Goal: Task Accomplishment & Management: Use online tool/utility

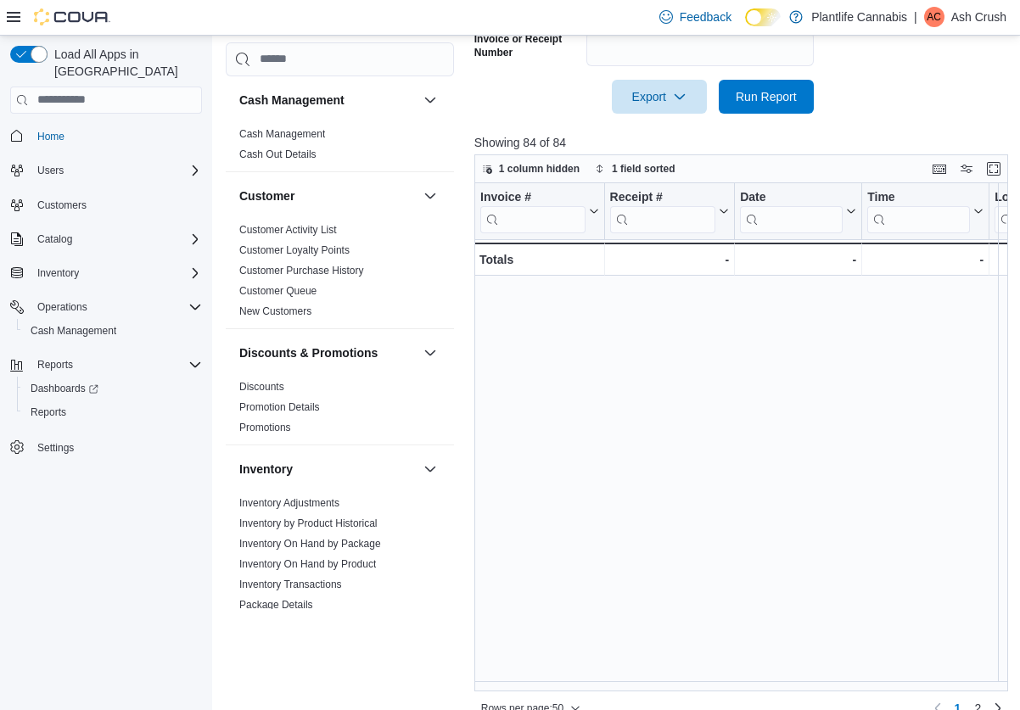
scroll to position [847, 2380]
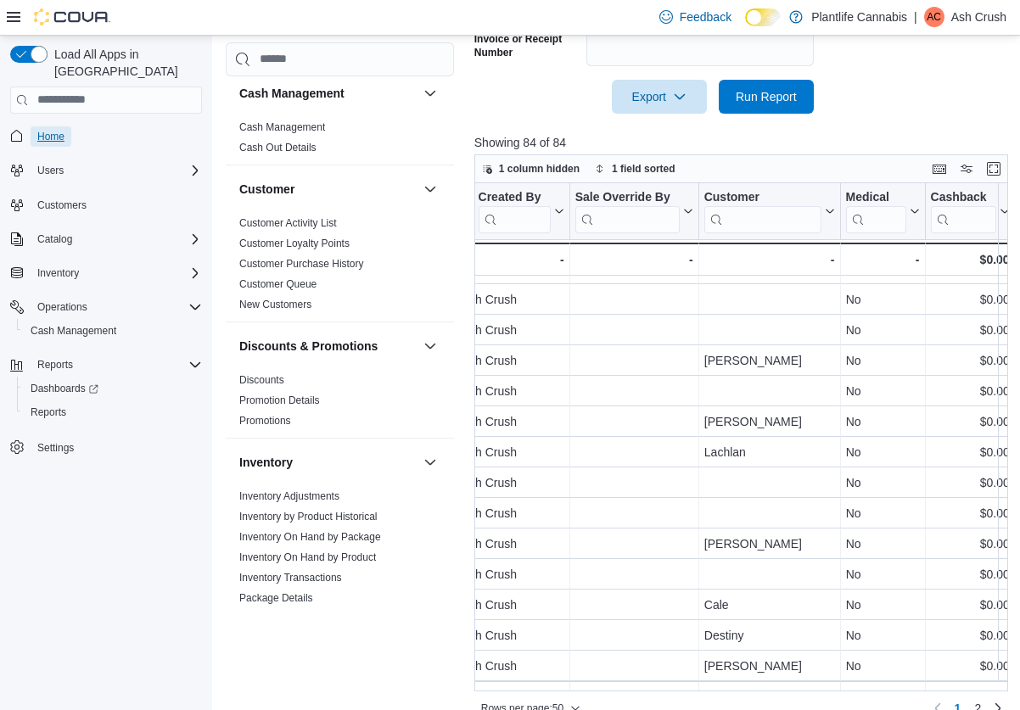
click at [42, 130] on span "Home" at bounding box center [50, 137] width 27 height 14
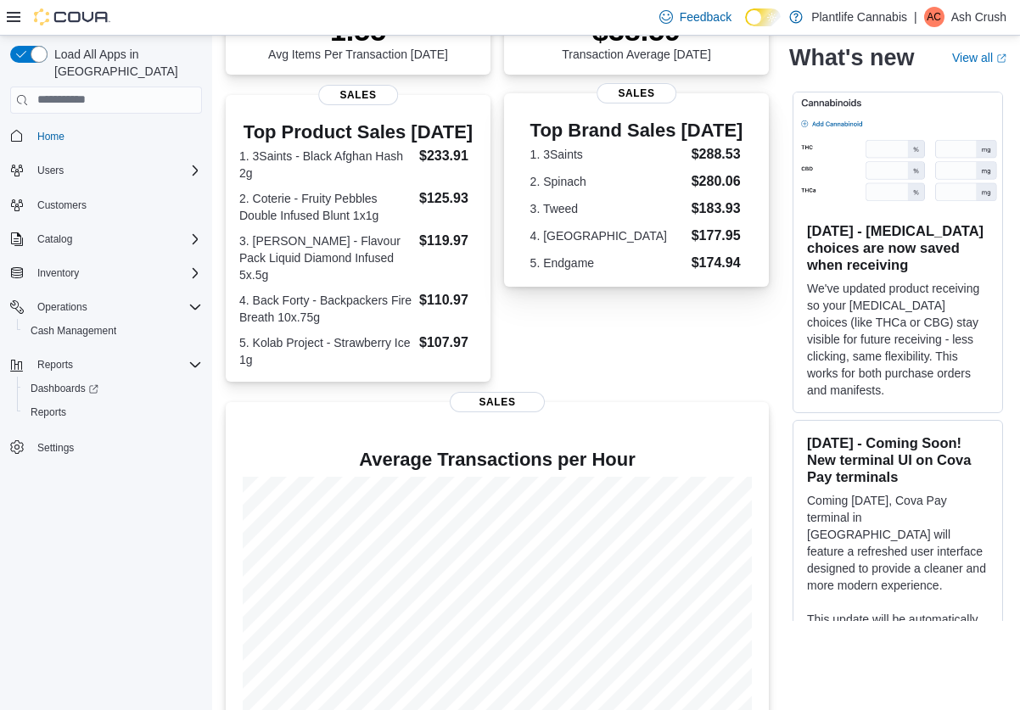
scroll to position [364, 0]
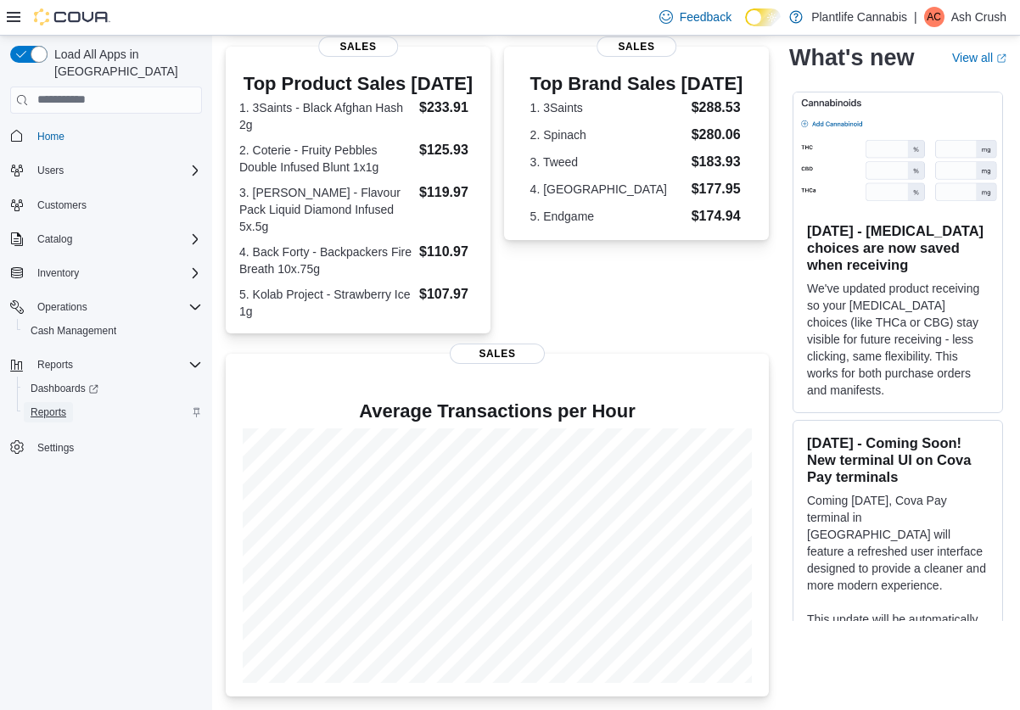
click at [53, 406] on span "Reports" at bounding box center [49, 413] width 36 height 14
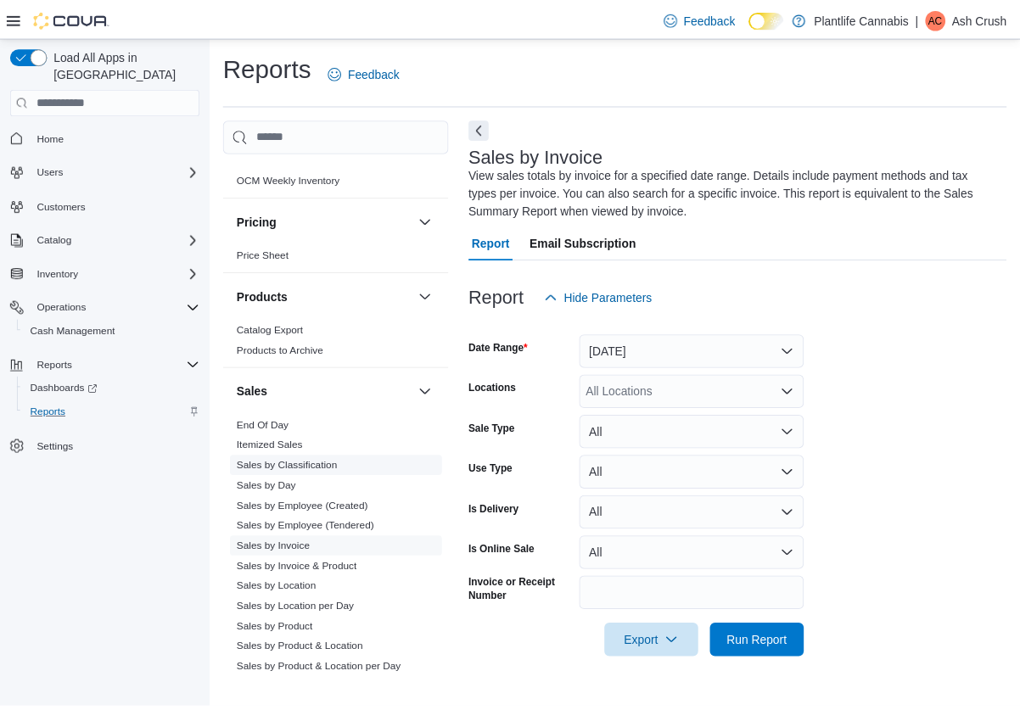
scroll to position [781, 0]
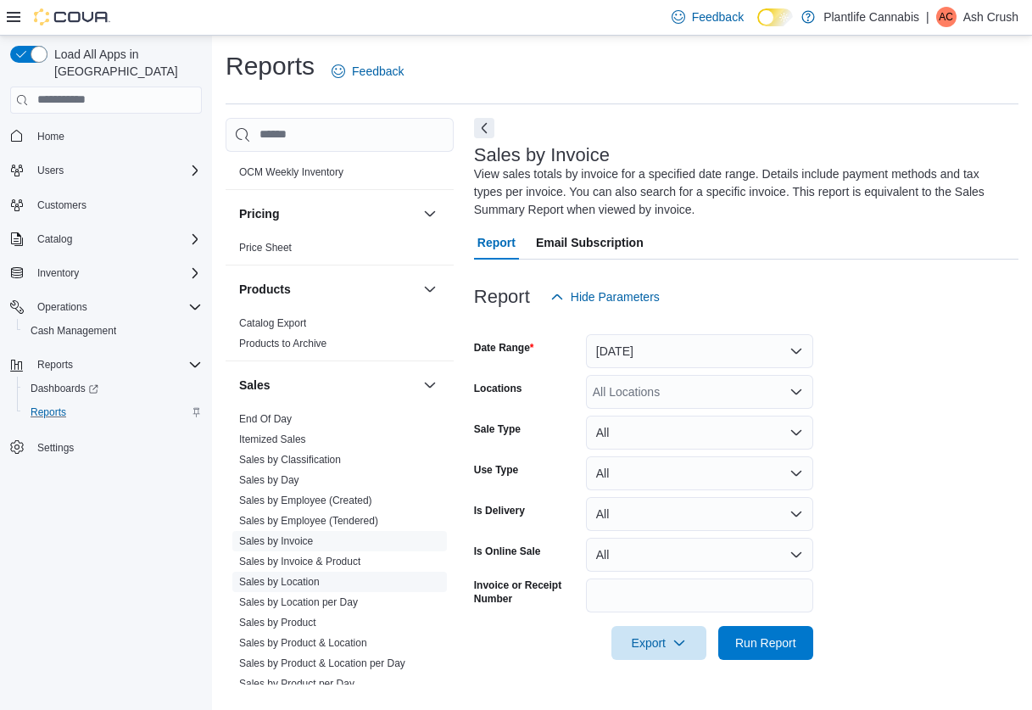
click at [298, 577] on link "Sales by Location" at bounding box center [279, 582] width 81 height 12
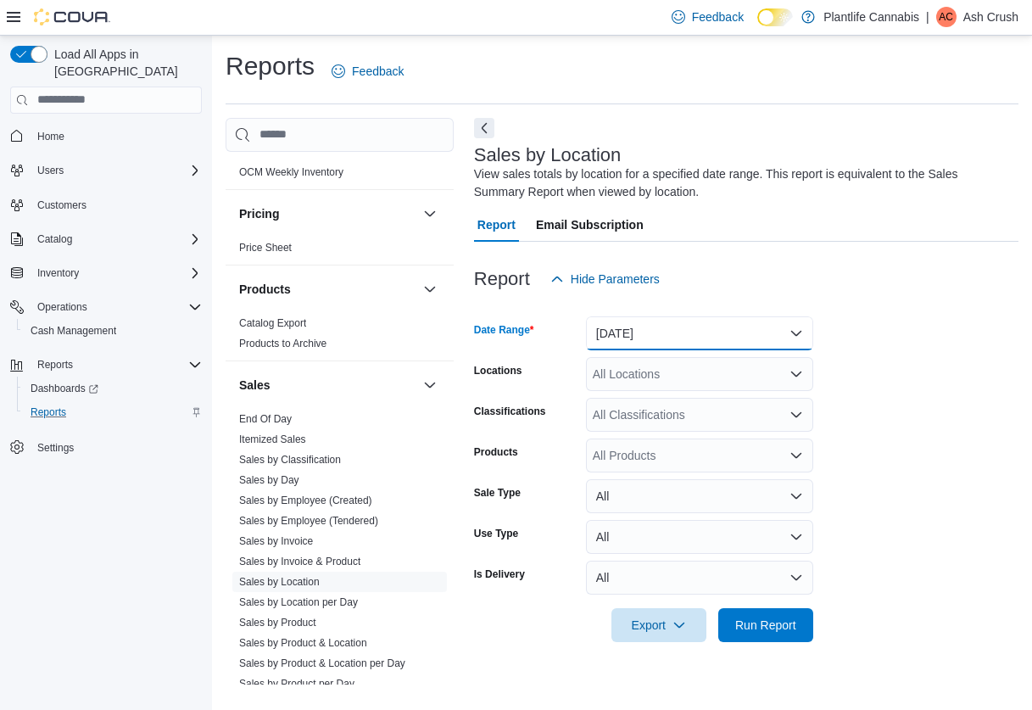
click at [649, 338] on button "[DATE]" at bounding box center [699, 333] width 227 height 34
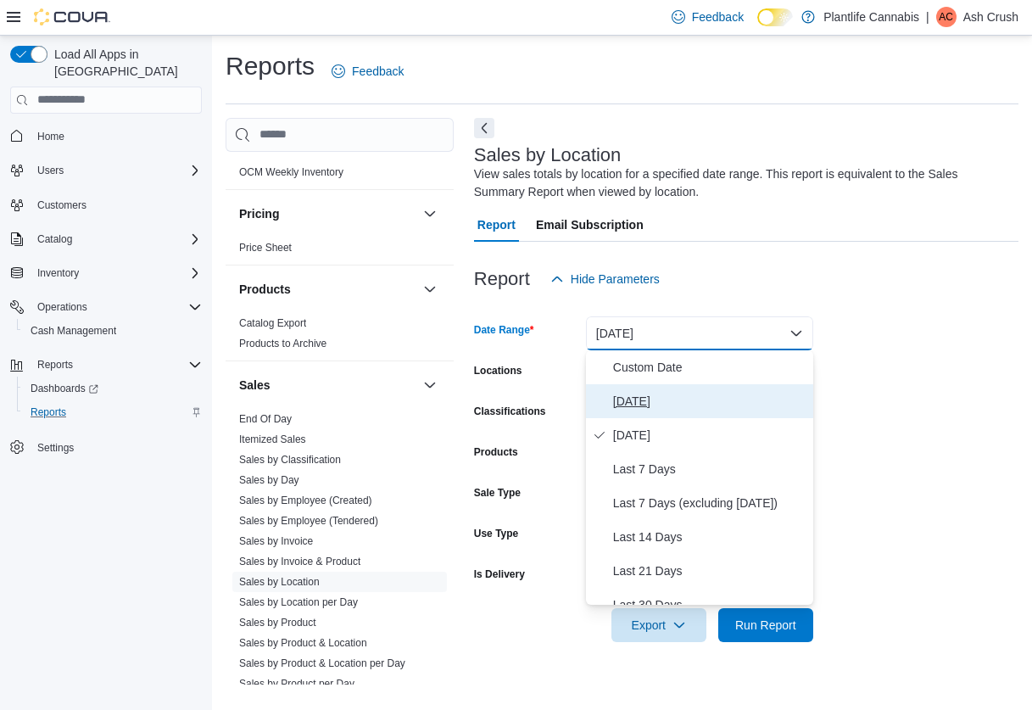
click at [639, 399] on span "[DATE]" at bounding box center [709, 401] width 193 height 20
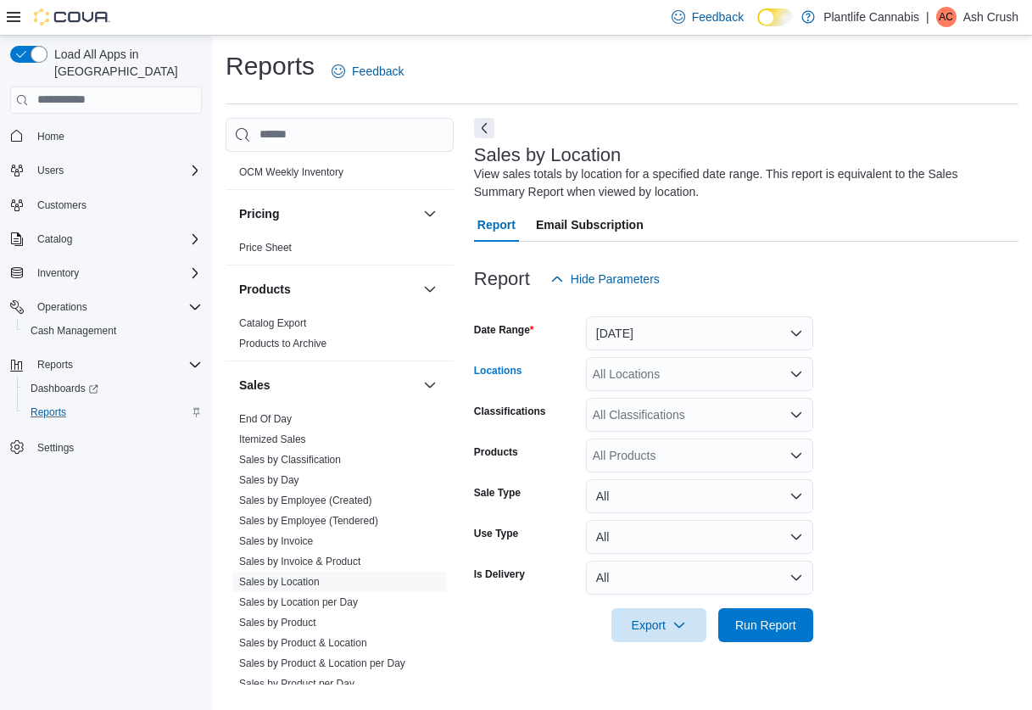
click at [646, 373] on div "All Locations" at bounding box center [699, 374] width 227 height 34
type input "**"
click at [650, 400] on span "Emerald Hills" at bounding box center [666, 402] width 70 height 17
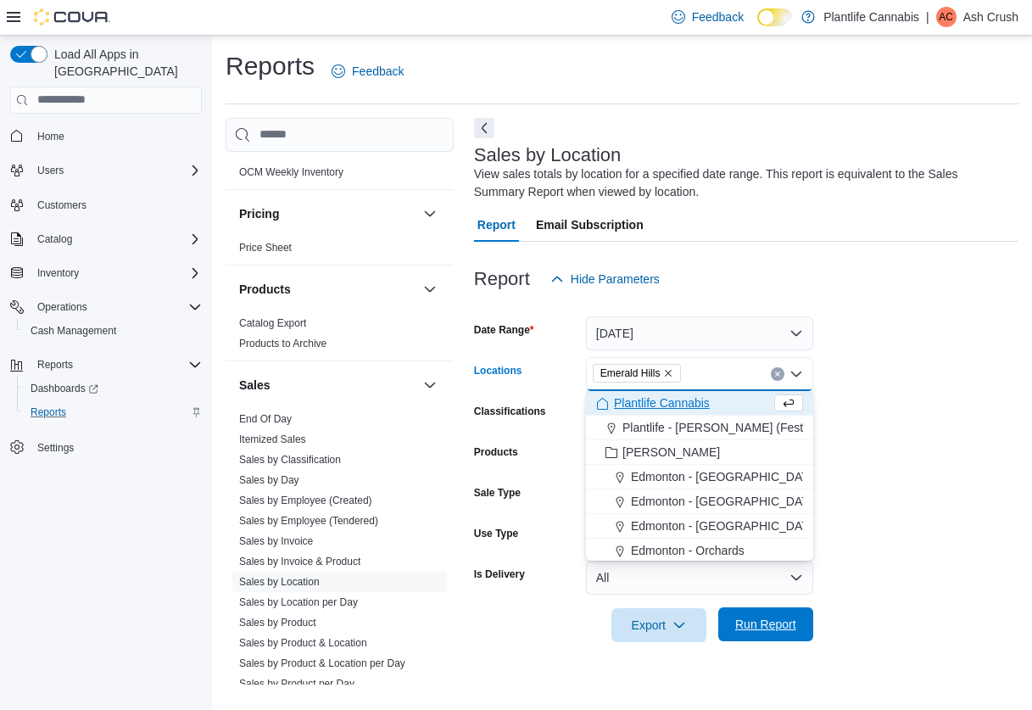
drag, startPoint x: 792, startPoint y: 629, endPoint x: 808, endPoint y: 618, distance: 20.0
click at [791, 629] on span "Run Report" at bounding box center [766, 624] width 61 height 17
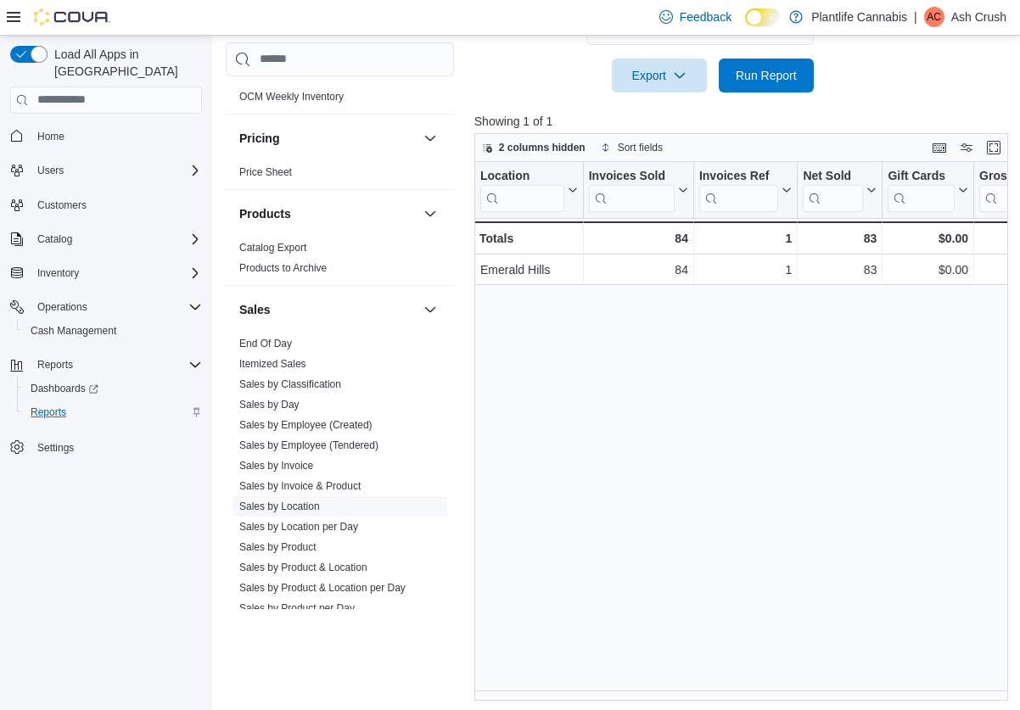
scroll to position [554, 0]
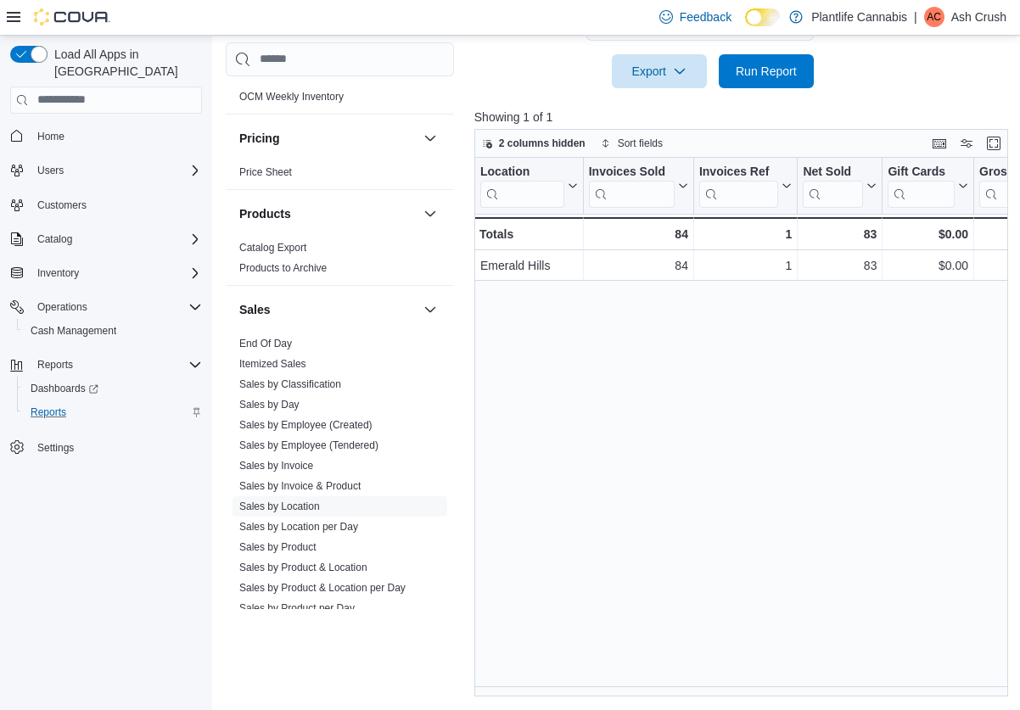
click at [528, 696] on div "Reports Feedback Cash Management Cash Management Cash Out Details Customer Cust…" at bounding box center [619, 96] width 815 height 1229
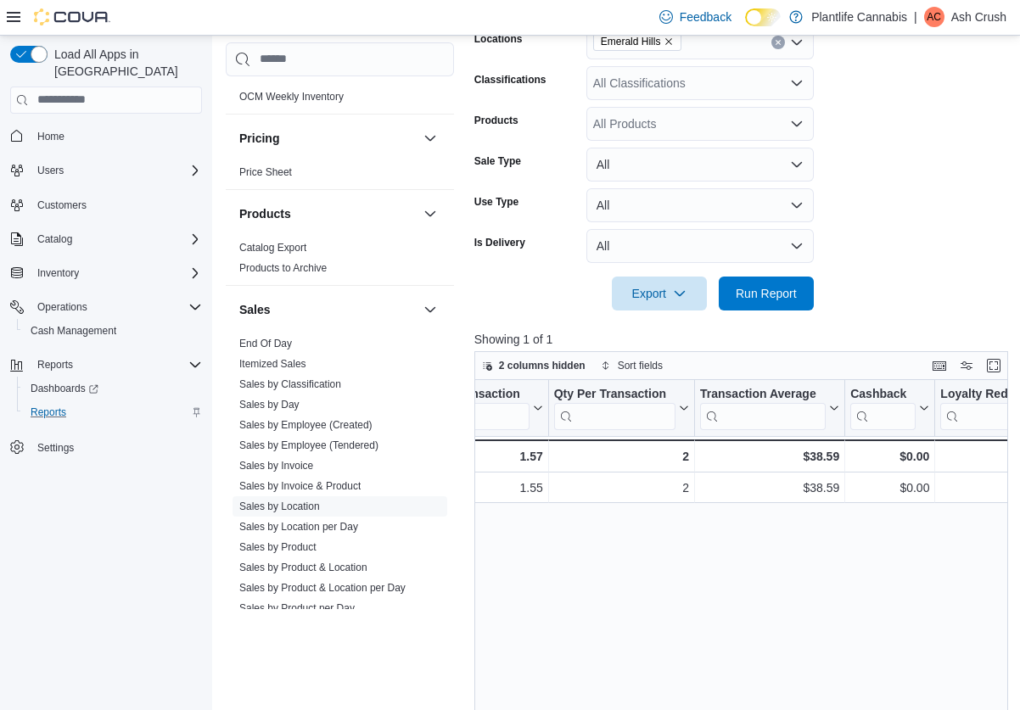
scroll to position [0, 0]
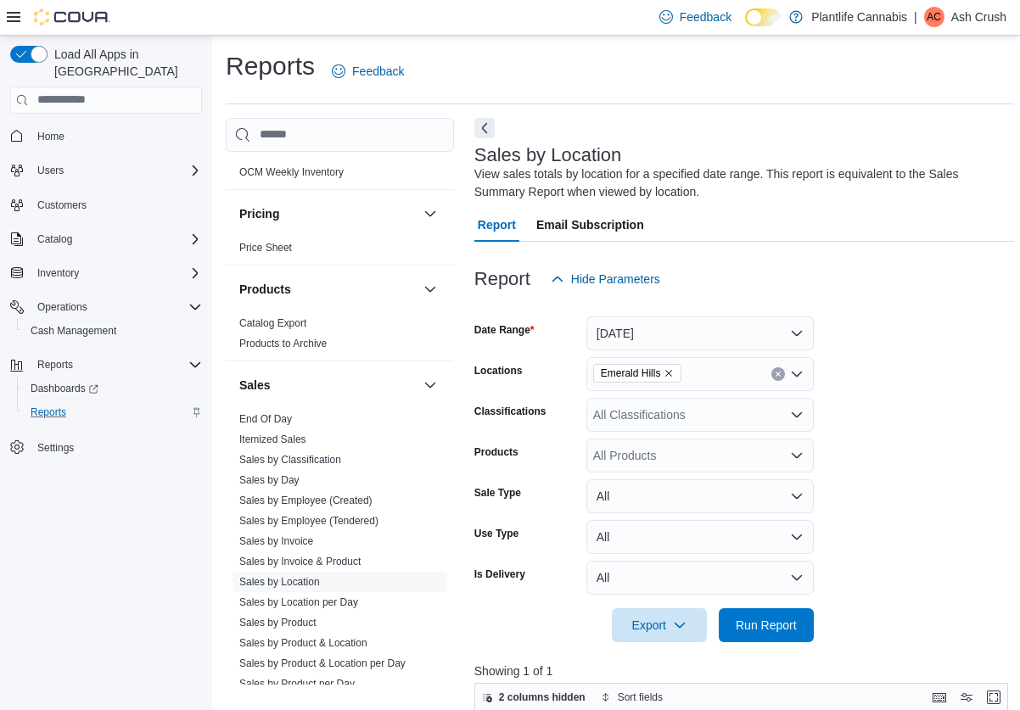
click at [700, 415] on div "All Classifications" at bounding box center [699, 415] width 227 height 34
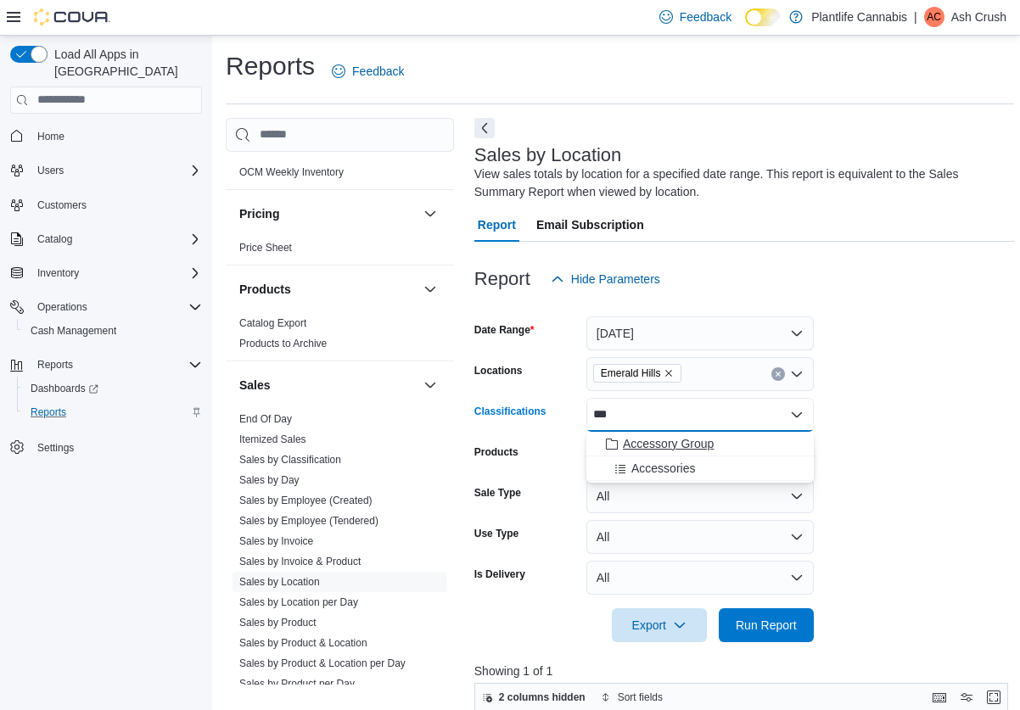
type input "***"
click at [663, 437] on span "Accessory Group" at bounding box center [668, 443] width 91 height 17
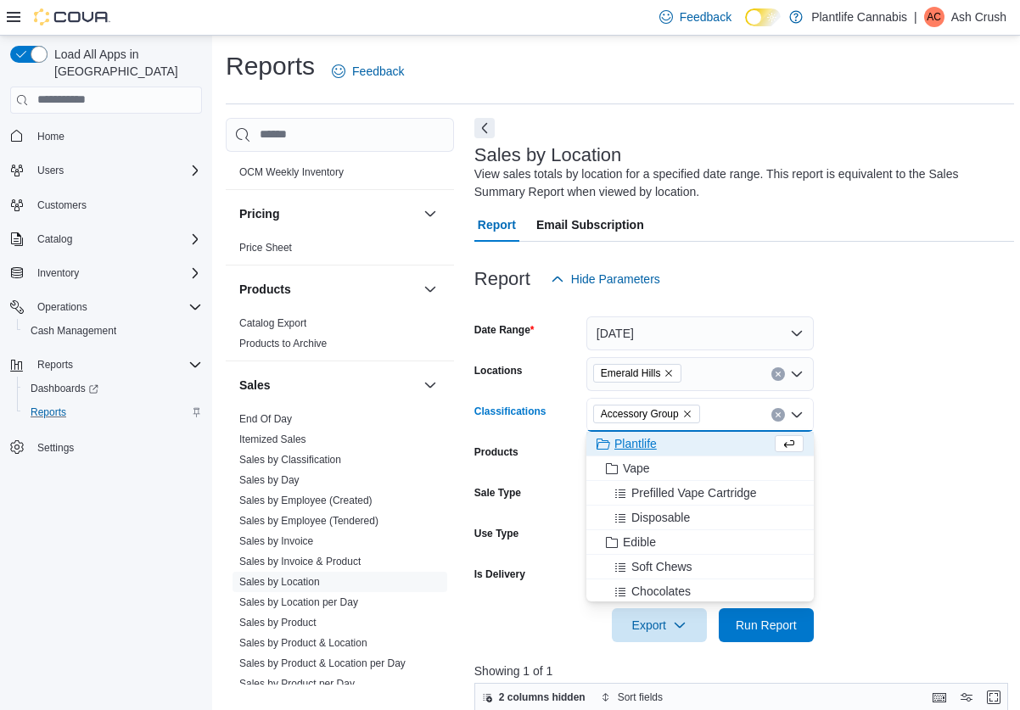
click at [905, 479] on form "Date Range [DATE] Locations [GEOGRAPHIC_DATA] Classifications Accessory Group C…" at bounding box center [744, 469] width 540 height 346
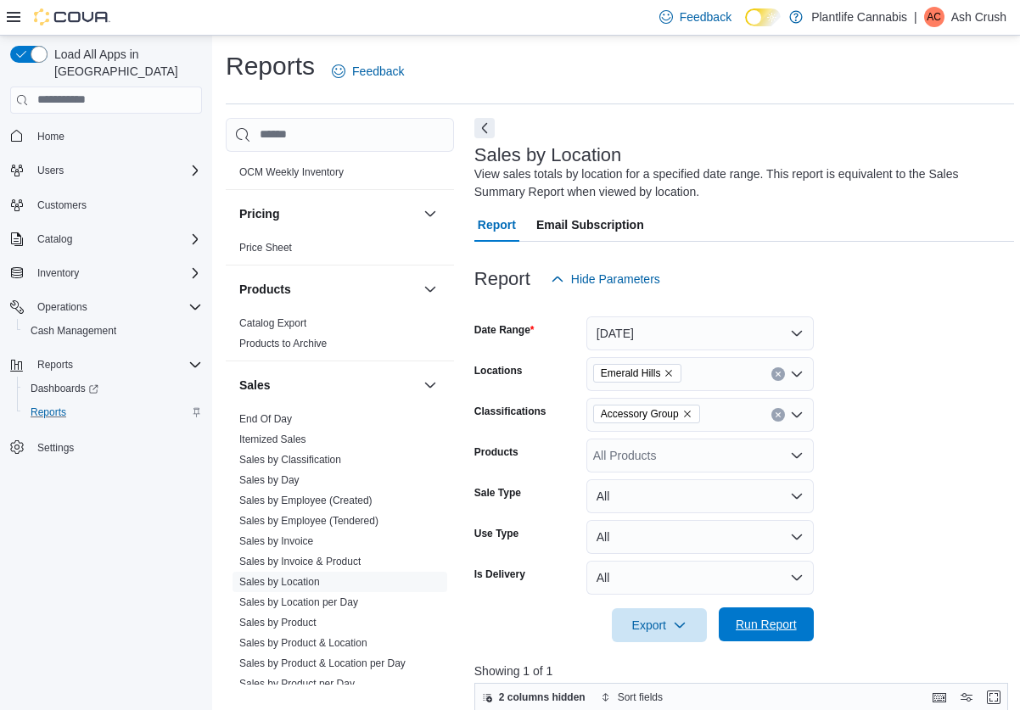
click at [781, 625] on span "Run Report" at bounding box center [766, 624] width 61 height 17
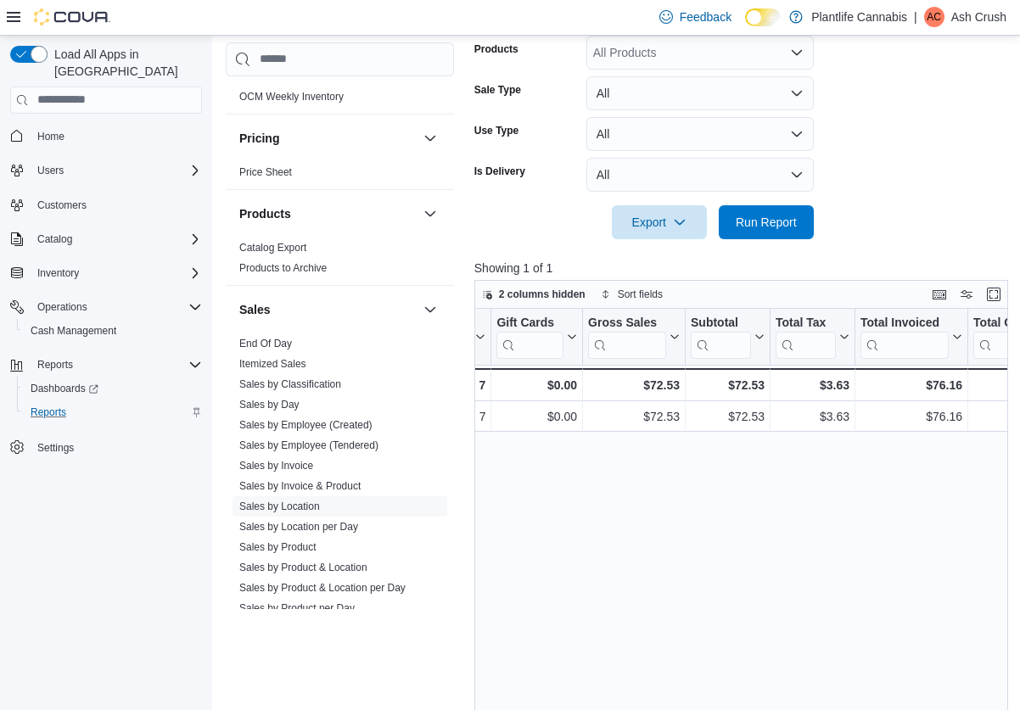
scroll to position [90, 0]
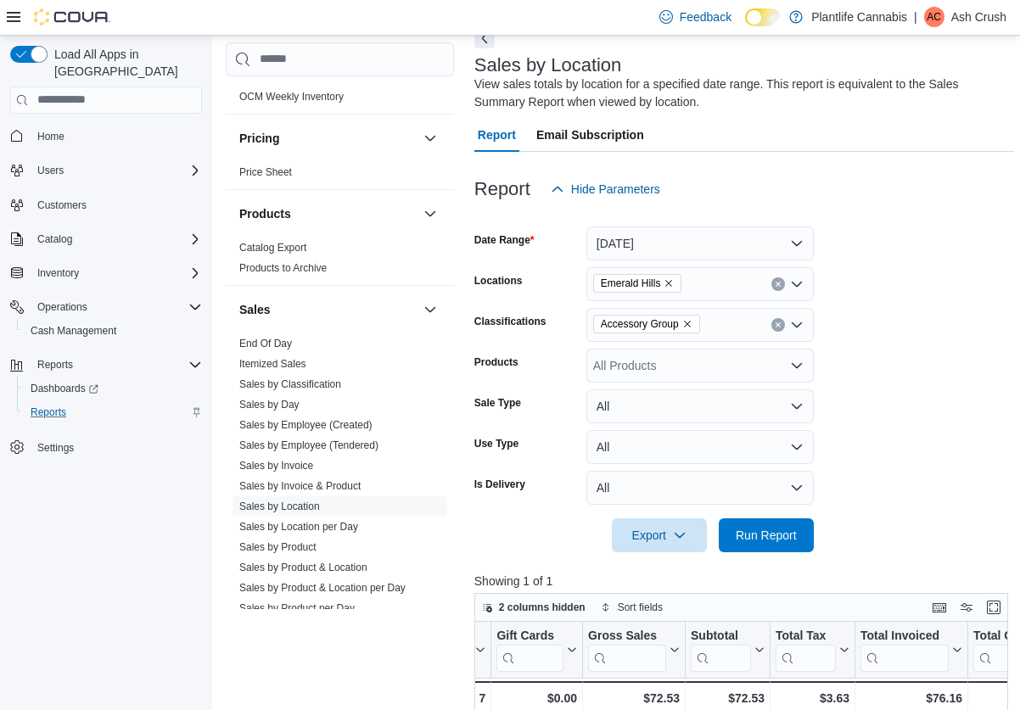
click at [776, 327] on icon "Clear input" at bounding box center [778, 325] width 7 height 7
click at [780, 544] on span "Run Report" at bounding box center [766, 534] width 75 height 34
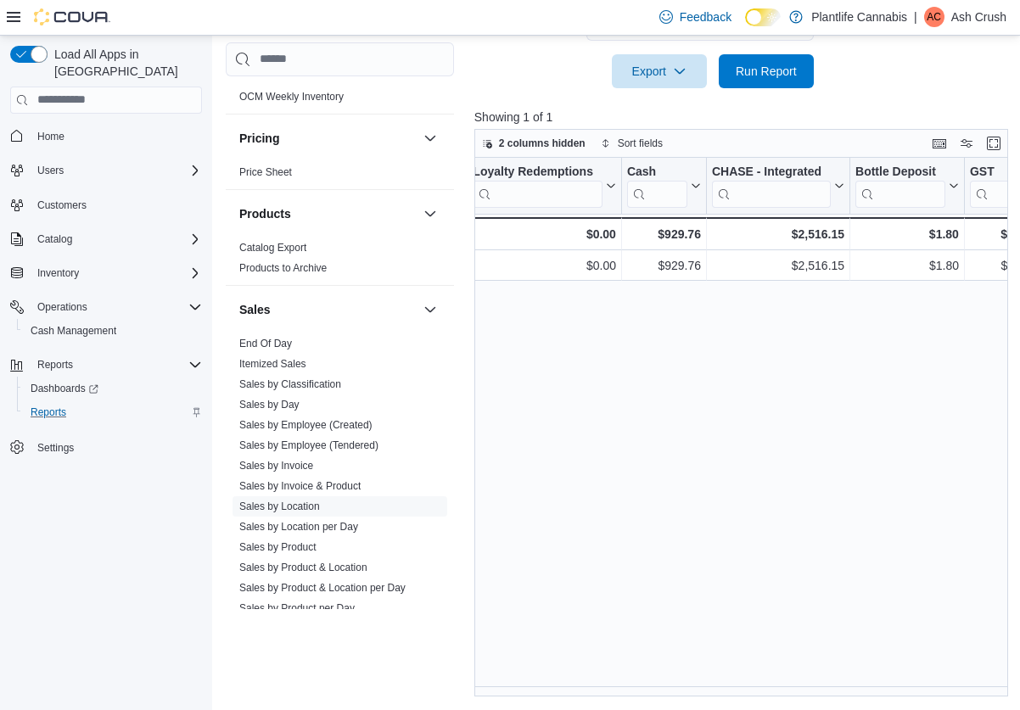
scroll to position [0, 2035]
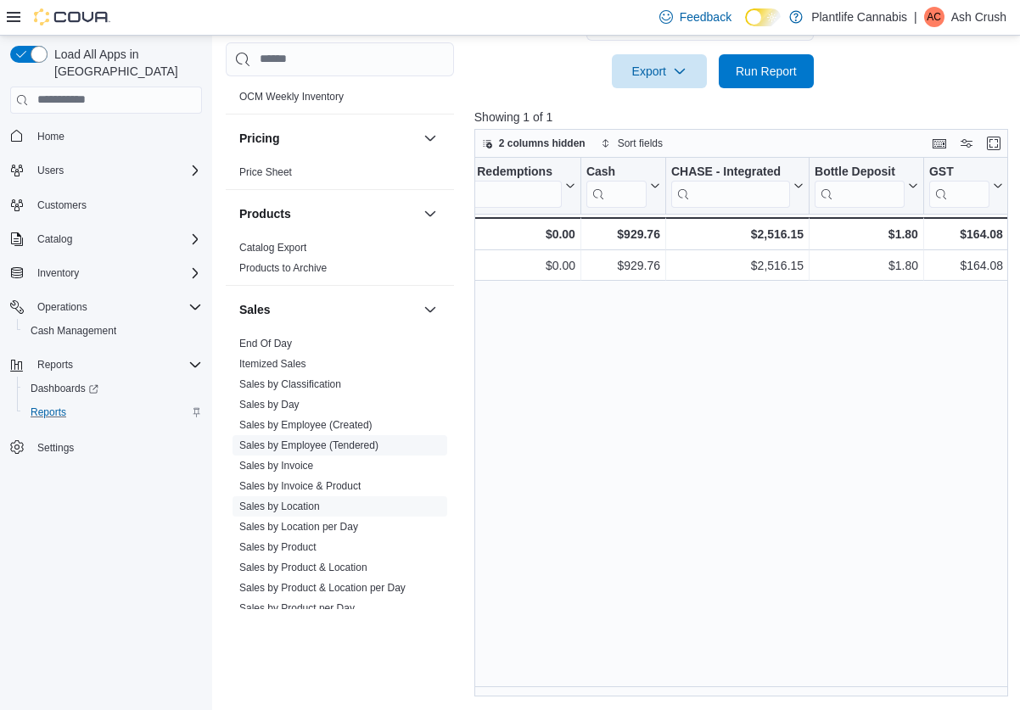
click at [329, 450] on link "Sales by Employee (Tendered)" at bounding box center [308, 445] width 139 height 12
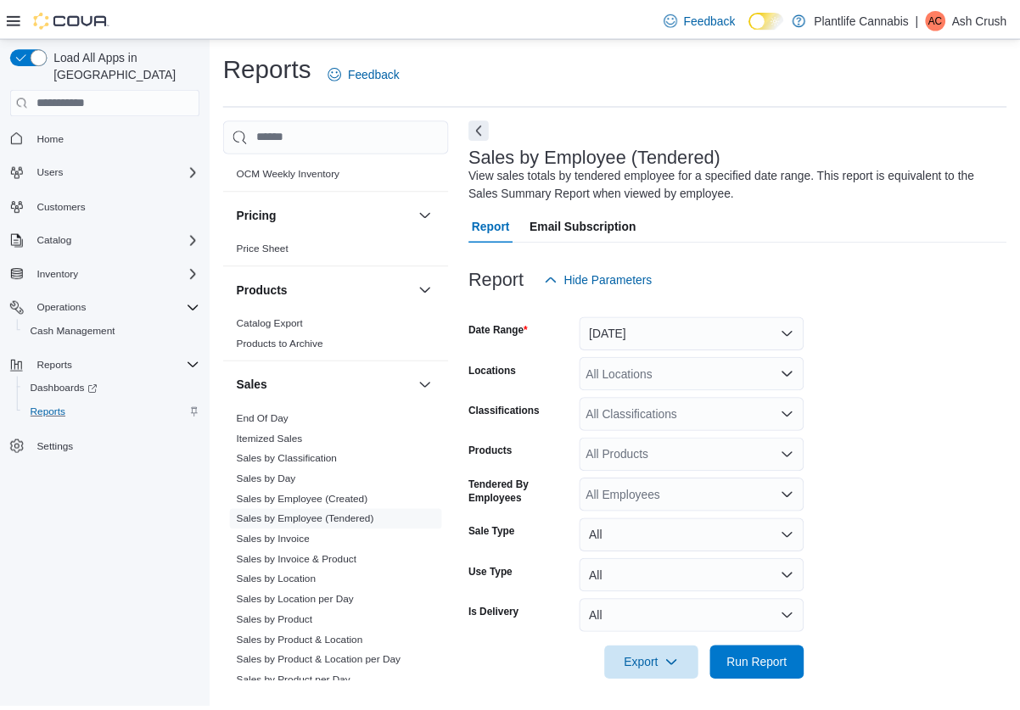
scroll to position [7, 0]
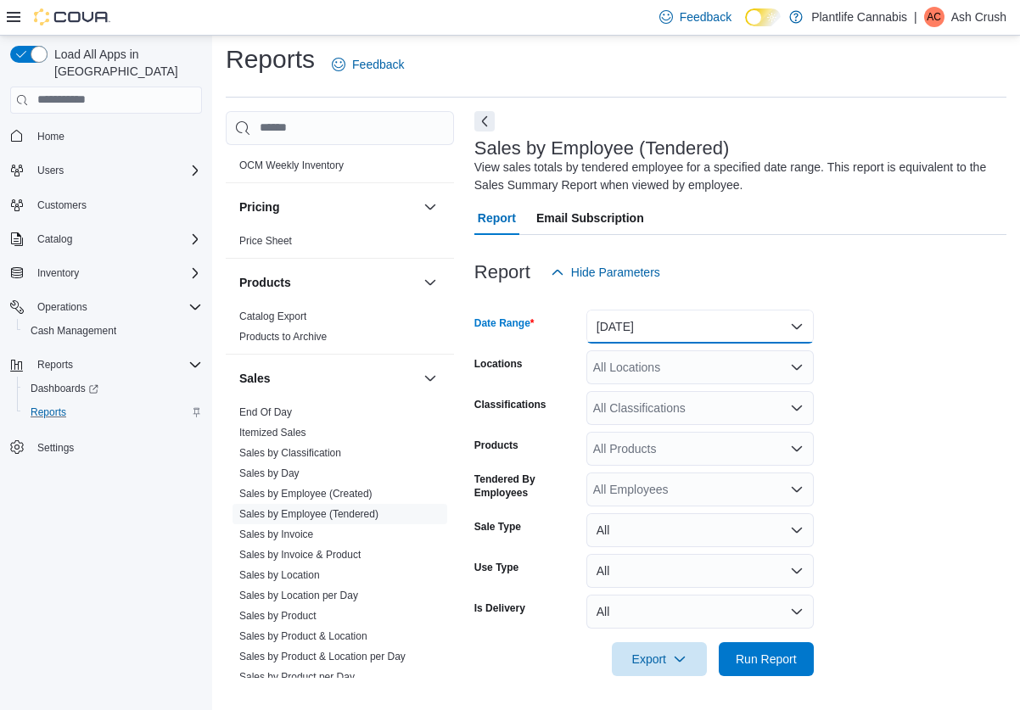
click at [742, 343] on button "[DATE]" at bounding box center [699, 327] width 227 height 34
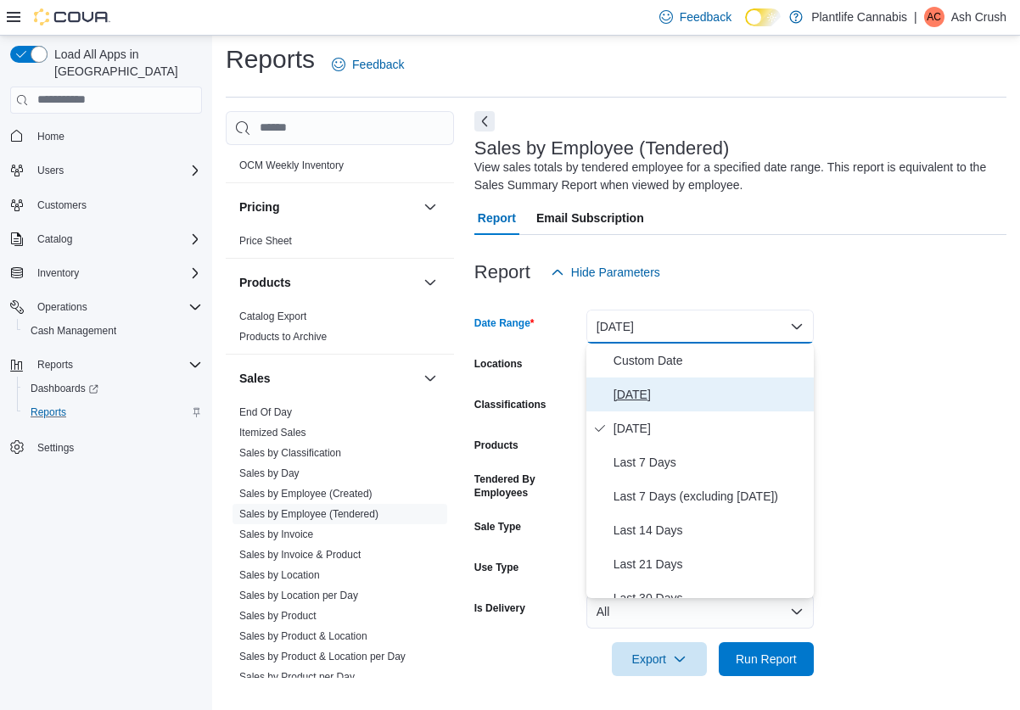
click at [678, 388] on span "[DATE]" at bounding box center [709, 394] width 193 height 20
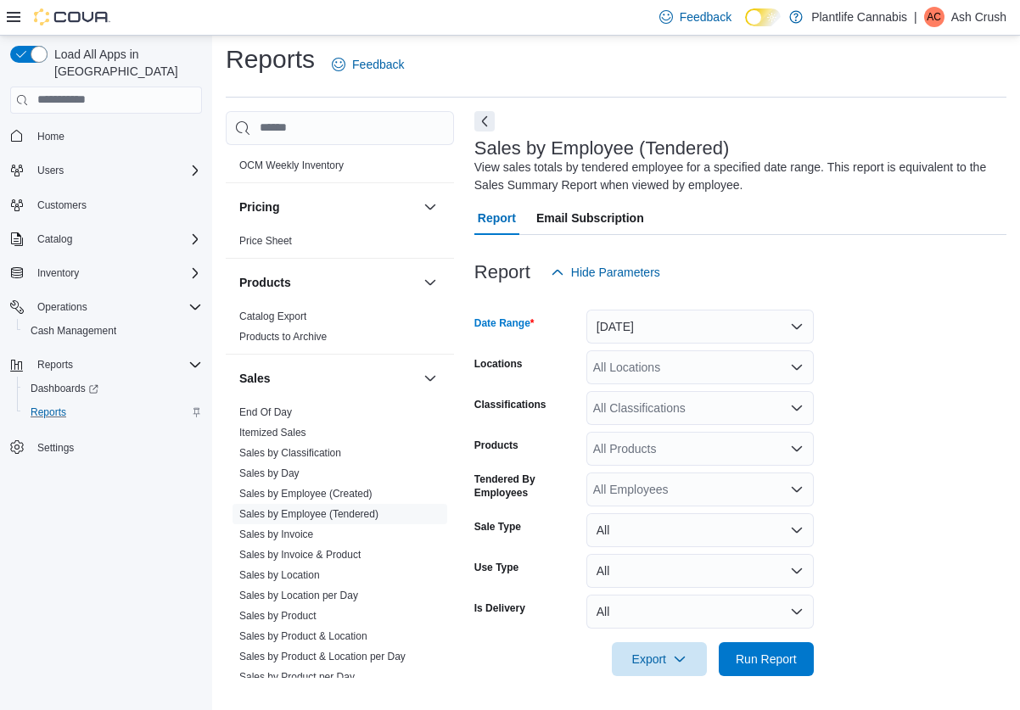
click at [685, 375] on div "All Locations" at bounding box center [699, 367] width 227 height 34
type input "**"
click at [683, 385] on button "Emerald Hills" at bounding box center [699, 396] width 227 height 25
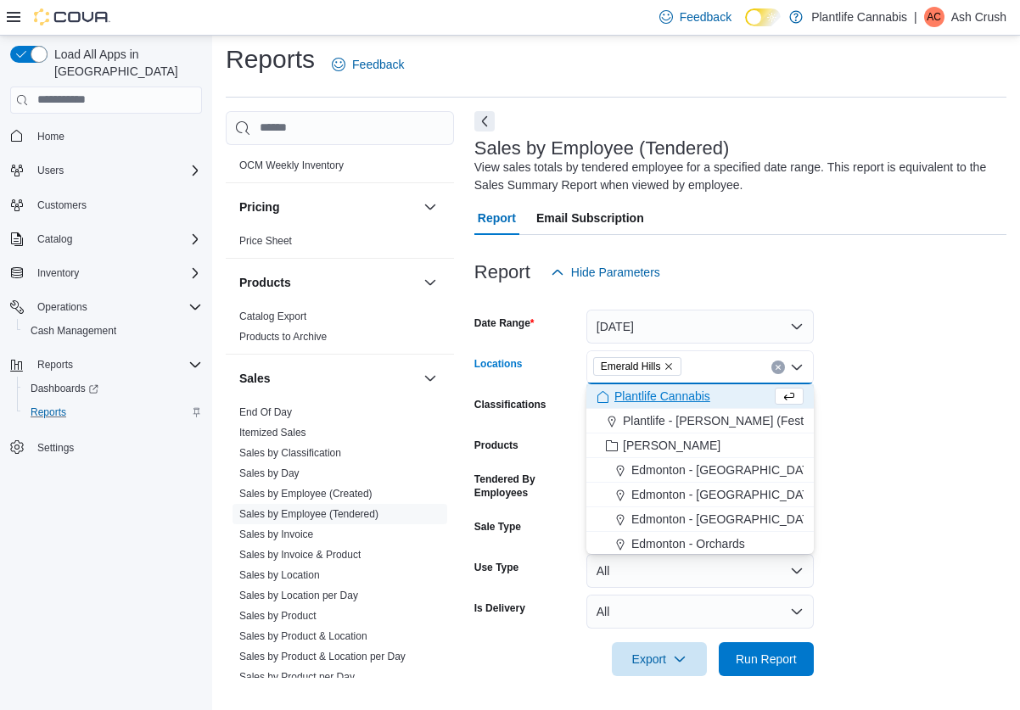
click at [929, 383] on form "Date Range [DATE] Locations [GEOGRAPHIC_DATA] Combo box. Selected. [GEOGRAPHIC_…" at bounding box center [740, 482] width 532 height 387
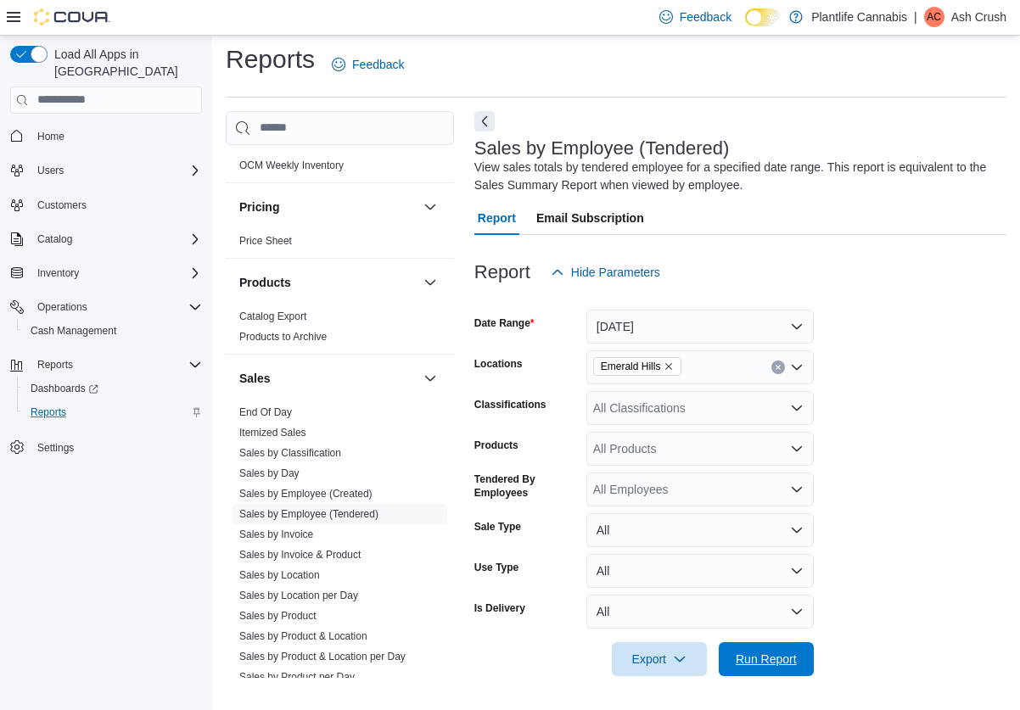
click at [777, 661] on span "Run Report" at bounding box center [766, 659] width 61 height 17
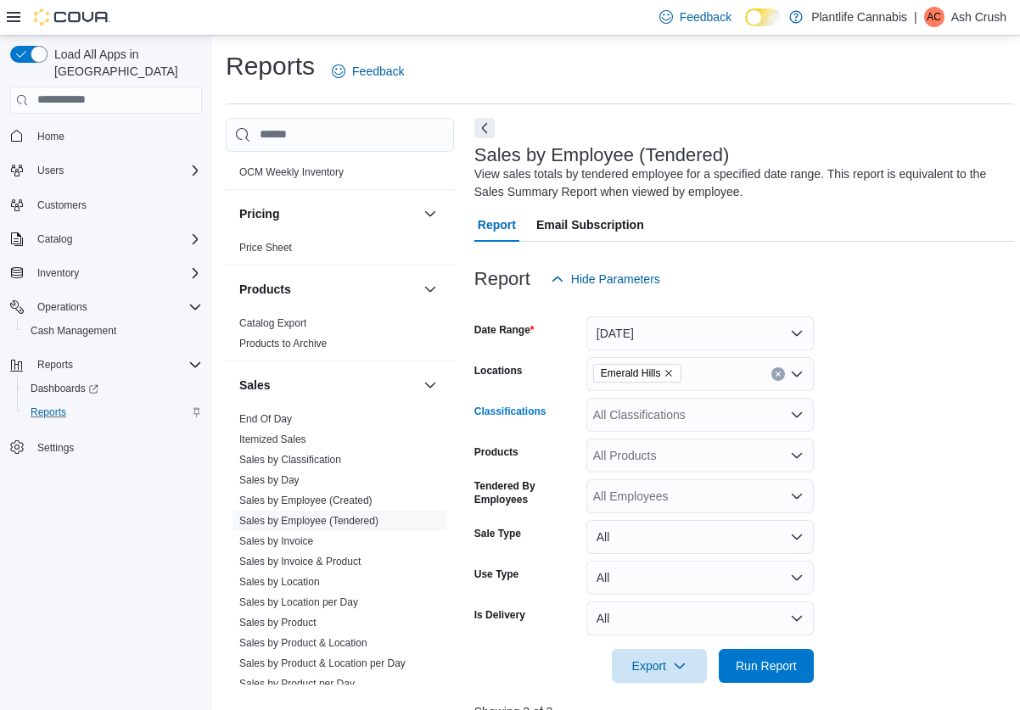
click at [671, 404] on div "All Classifications" at bounding box center [699, 415] width 227 height 34
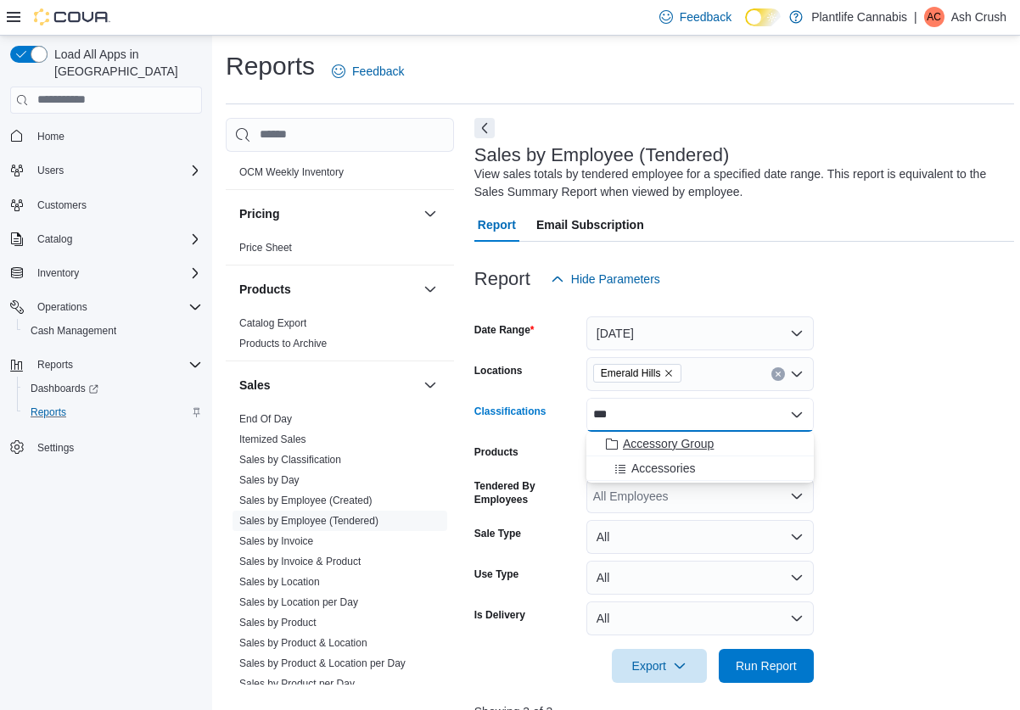
type input "***"
click at [658, 444] on span "Accessory Group" at bounding box center [668, 443] width 91 height 17
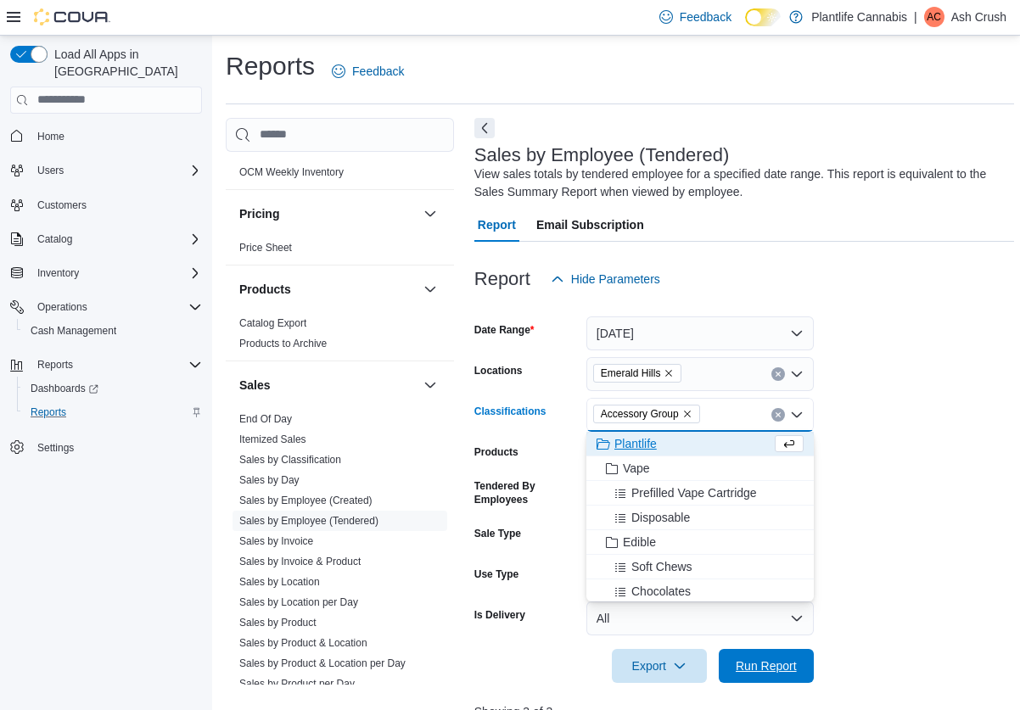
drag, startPoint x: 769, startPoint y: 653, endPoint x: 801, endPoint y: 629, distance: 40.6
click at [769, 653] on span "Run Report" at bounding box center [766, 666] width 75 height 34
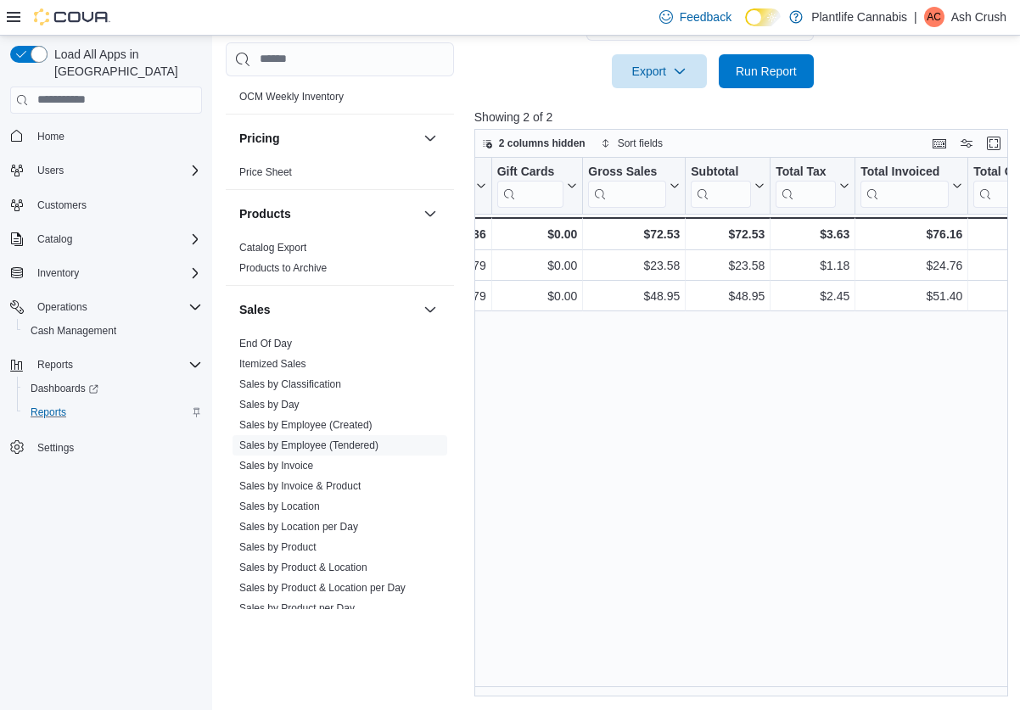
scroll to position [0, 909]
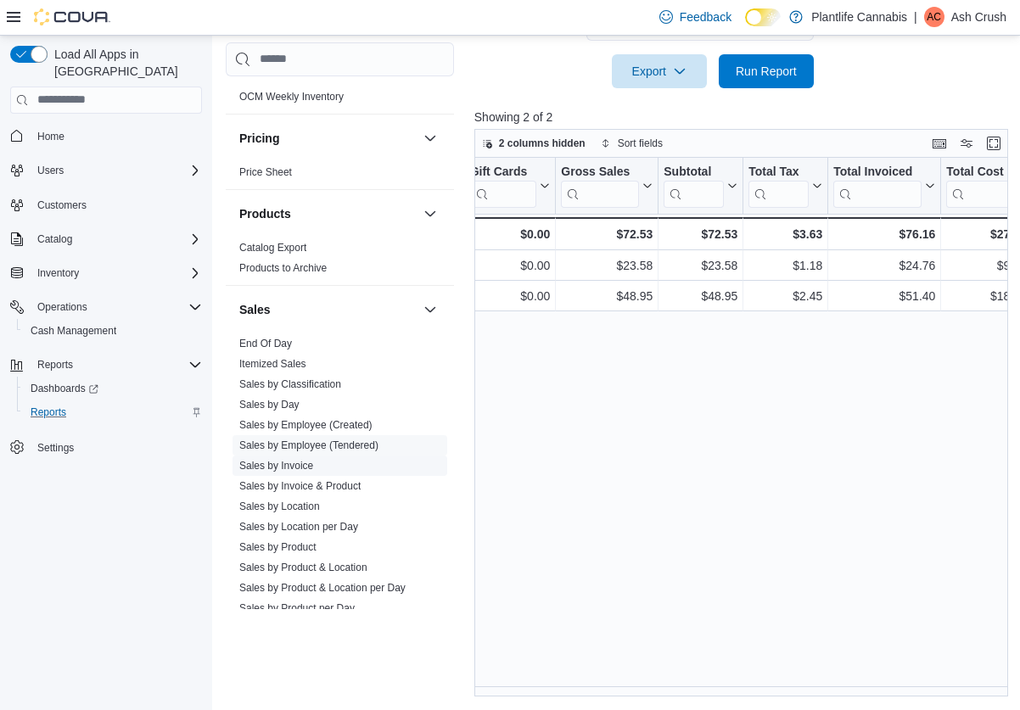
click at [299, 467] on link "Sales by Invoice" at bounding box center [276, 466] width 74 height 12
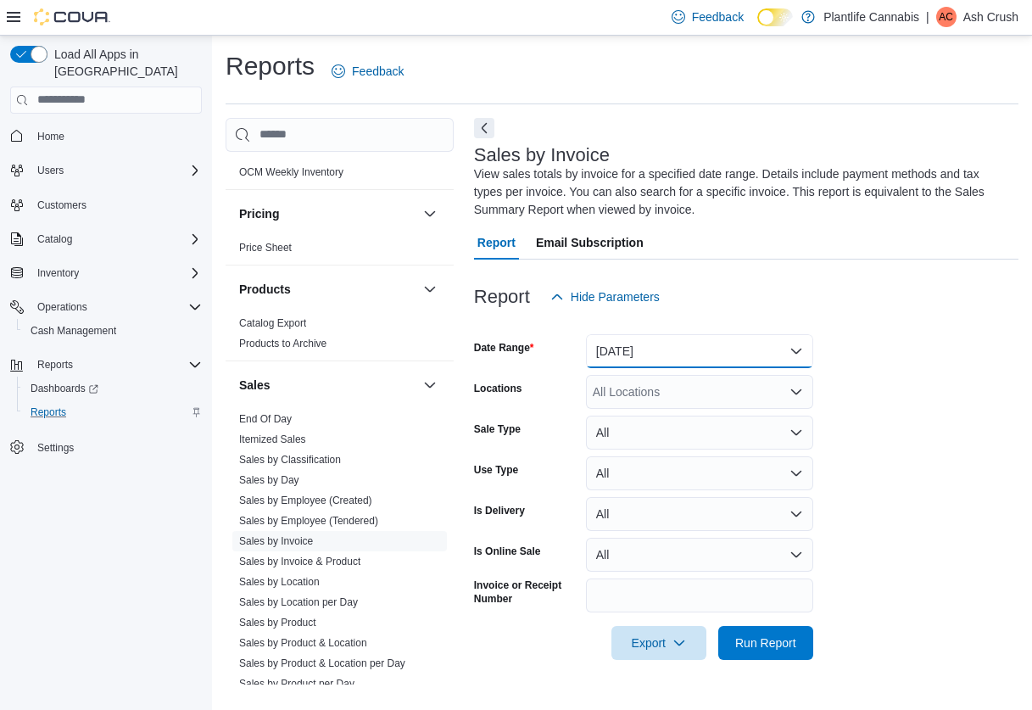
click at [682, 334] on button "[DATE]" at bounding box center [699, 351] width 227 height 34
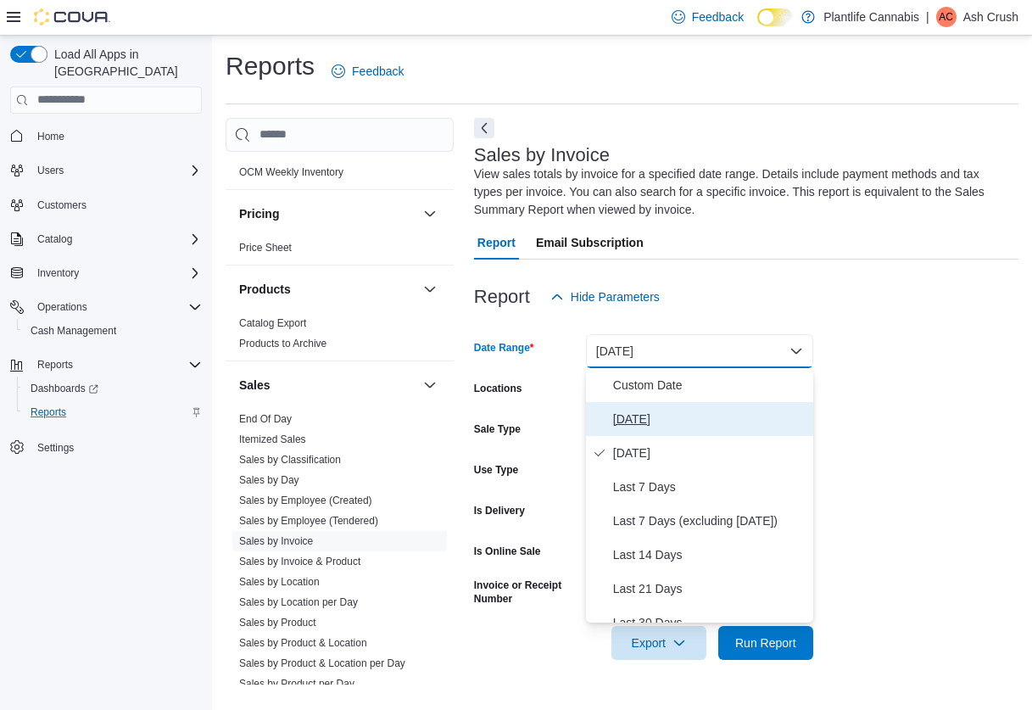
click at [668, 417] on span "[DATE]" at bounding box center [709, 419] width 193 height 20
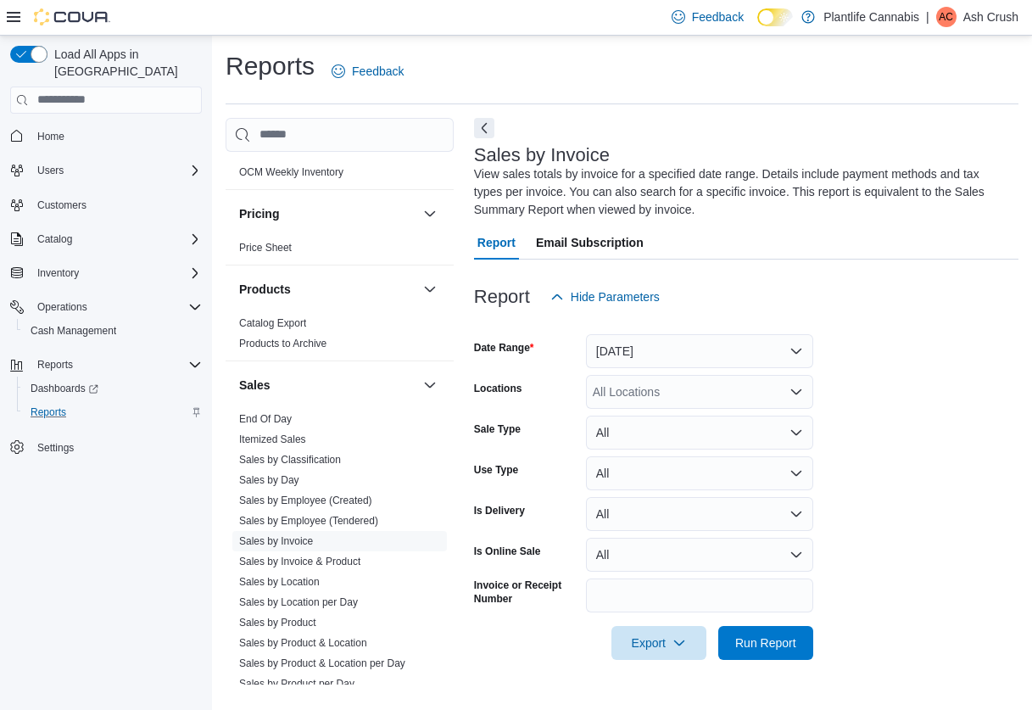
click at [678, 387] on div "All Locations" at bounding box center [699, 392] width 227 height 34
type input "**"
click at [659, 413] on span "Emerald Hills" at bounding box center [666, 420] width 70 height 17
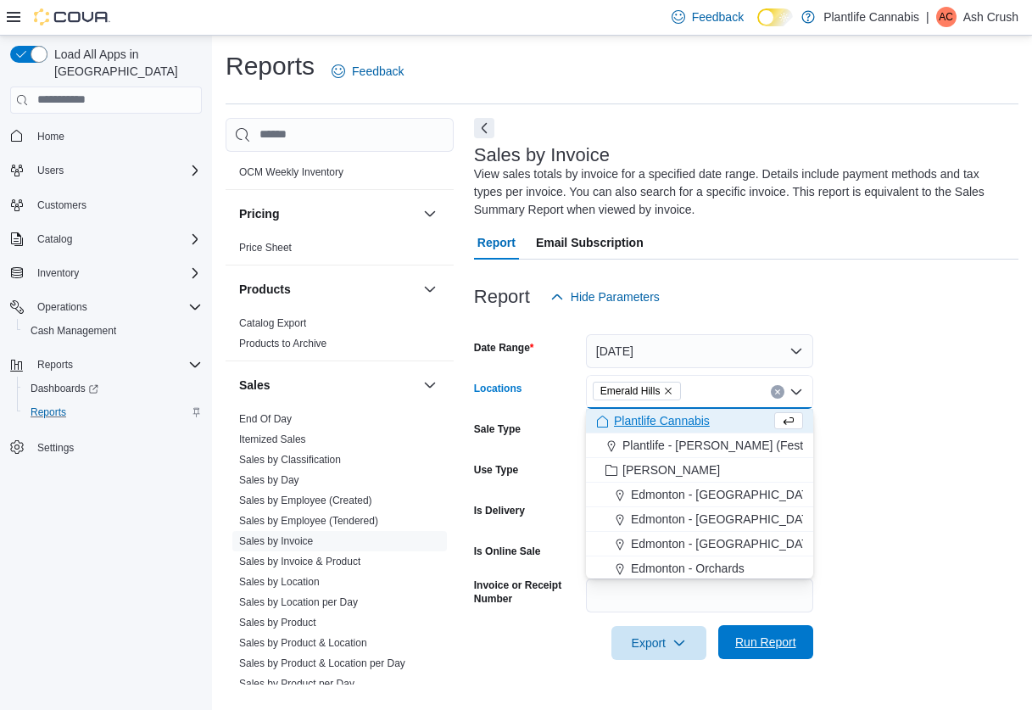
click at [773, 638] on span "Run Report" at bounding box center [766, 642] width 61 height 17
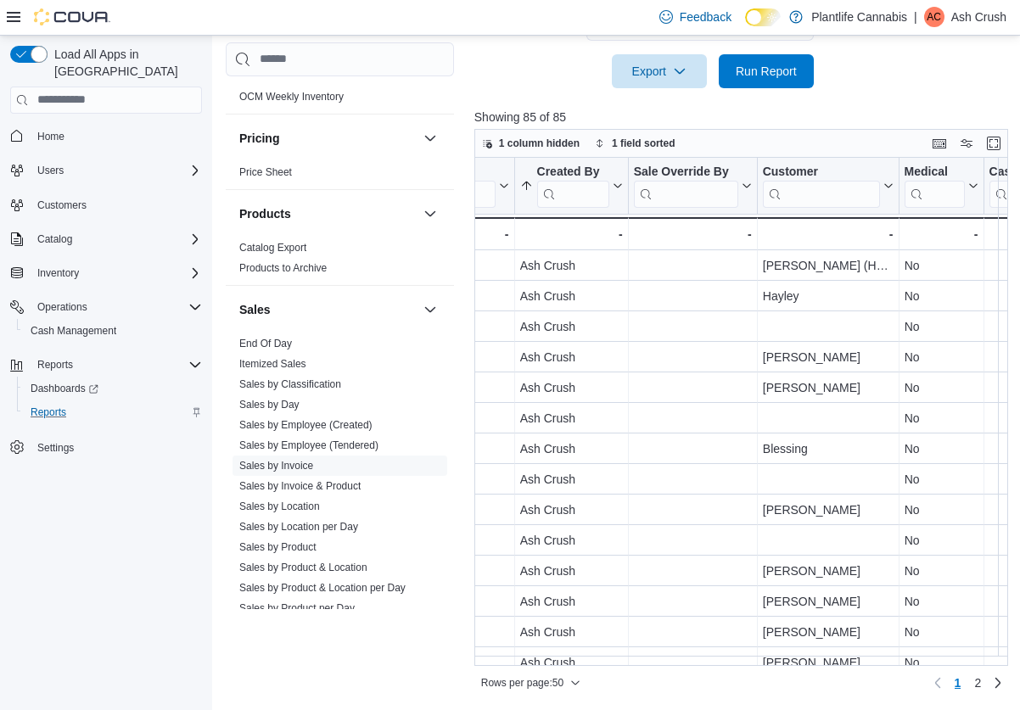
scroll to position [0, 2322]
click at [618, 190] on icon at bounding box center [614, 186] width 14 height 10
click at [596, 251] on button "Sort A-Z" at bounding box center [568, 251] width 95 height 20
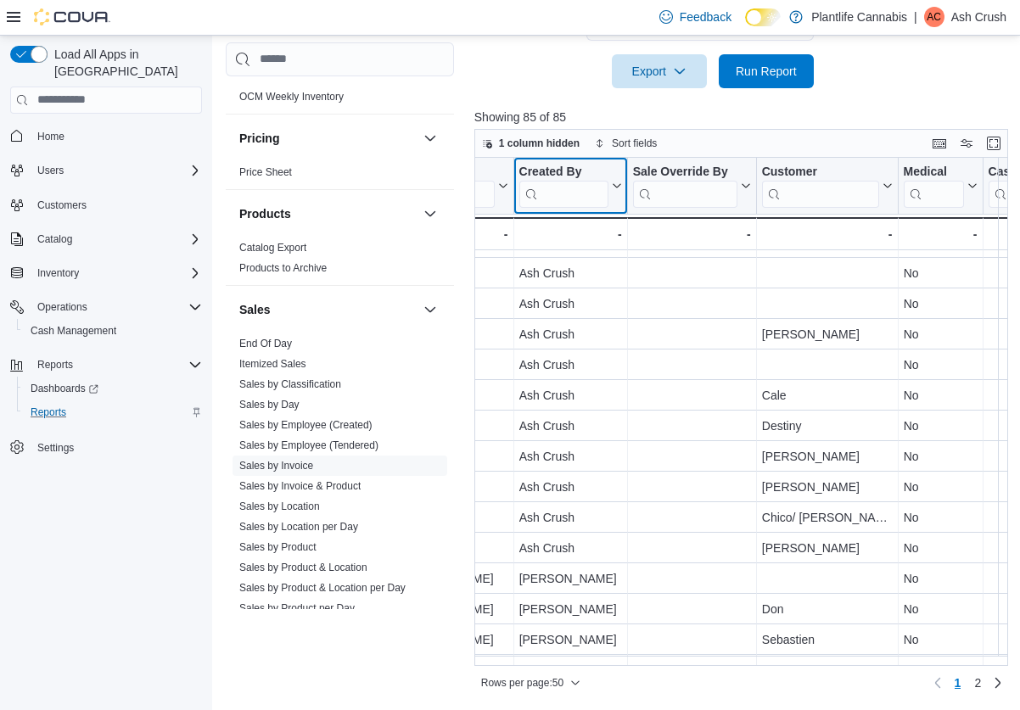
scroll to position [1034, 2322]
